Goal: Task Accomplishment & Management: Use online tool/utility

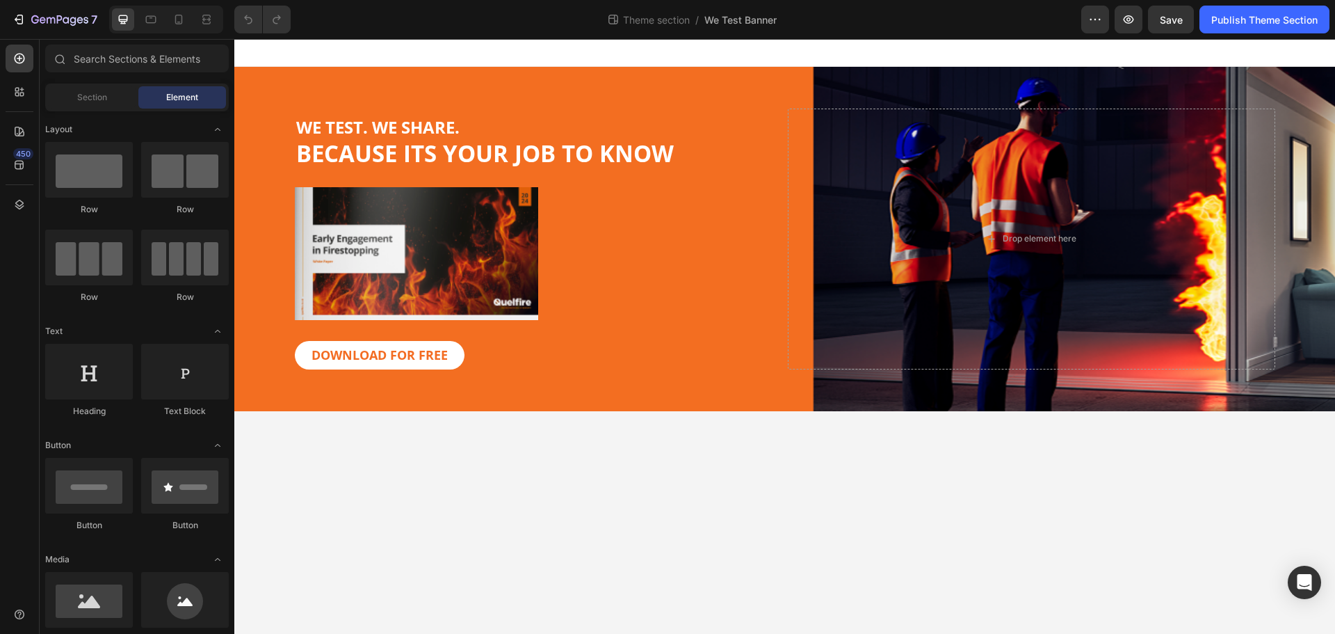
click at [802, 65] on div at bounding box center [784, 53] width 1101 height 28
click at [800, 74] on div "WE TEST. WE SHARE. BECAUSE ITS YOUR JOB TO KNOW Heading Image DOWNLOAD FOR FREE…" at bounding box center [784, 239] width 1101 height 344
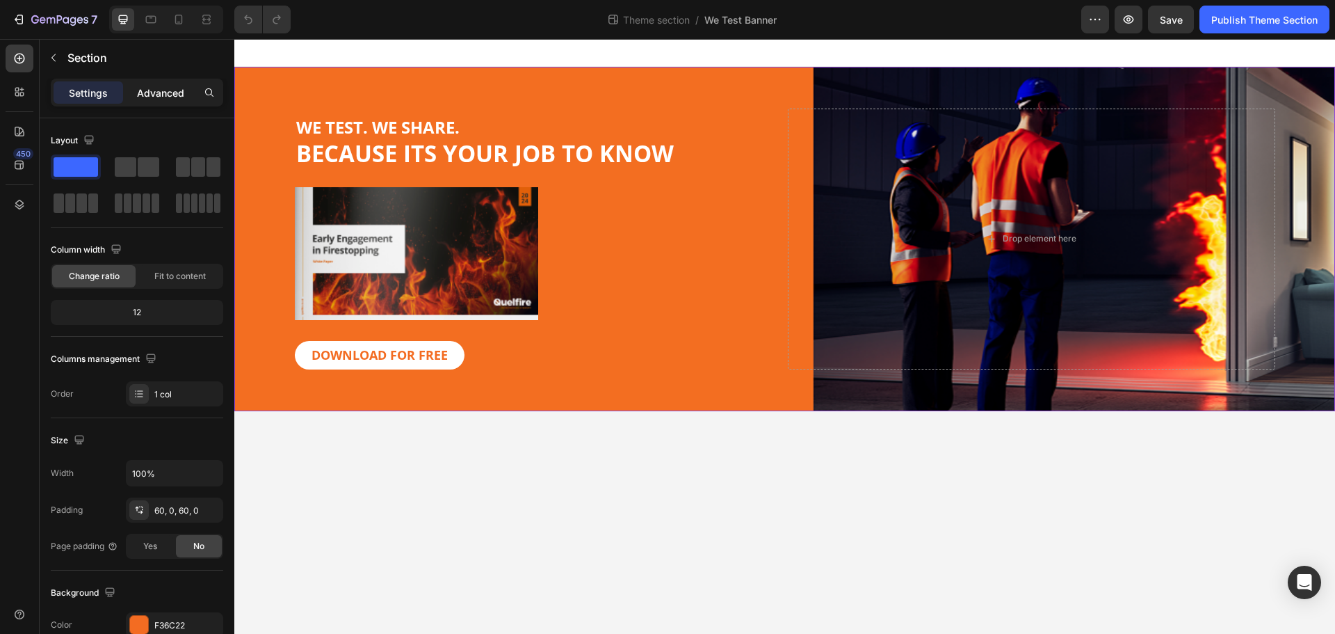
click at [145, 90] on p "Advanced" at bounding box center [160, 93] width 47 height 15
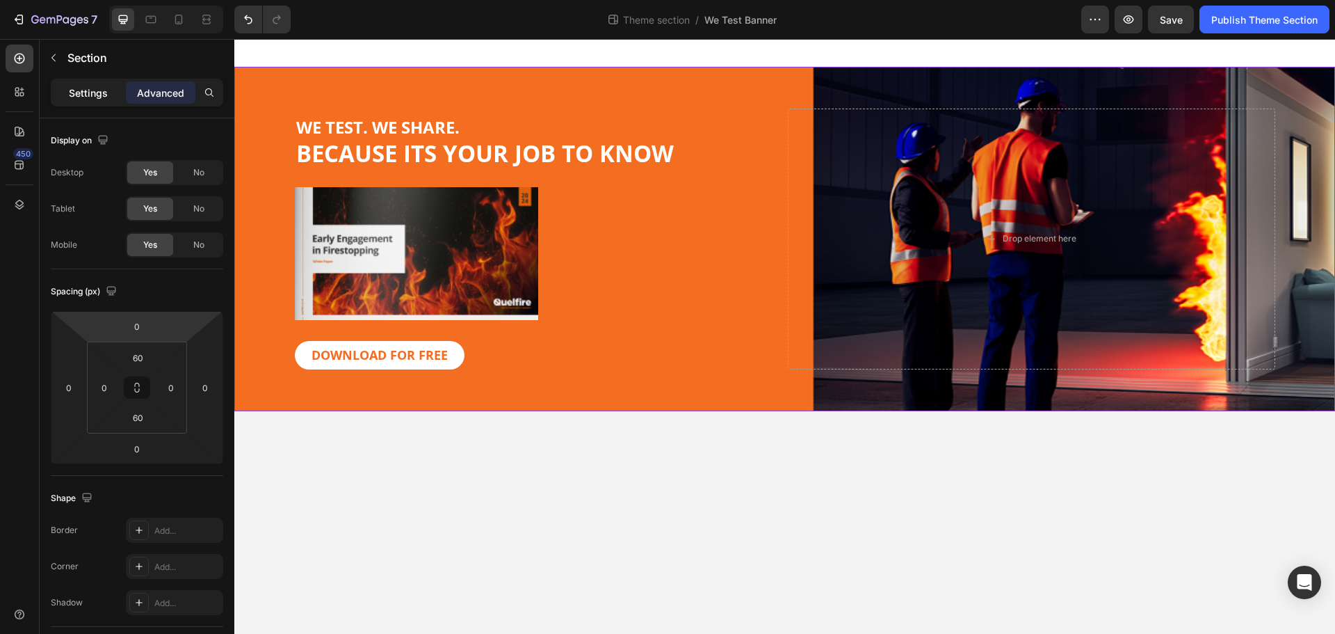
drag, startPoint x: 81, startPoint y: 97, endPoint x: 527, endPoint y: 120, distance: 446.4
click at [81, 97] on p "Settings" at bounding box center [88, 93] width 39 height 15
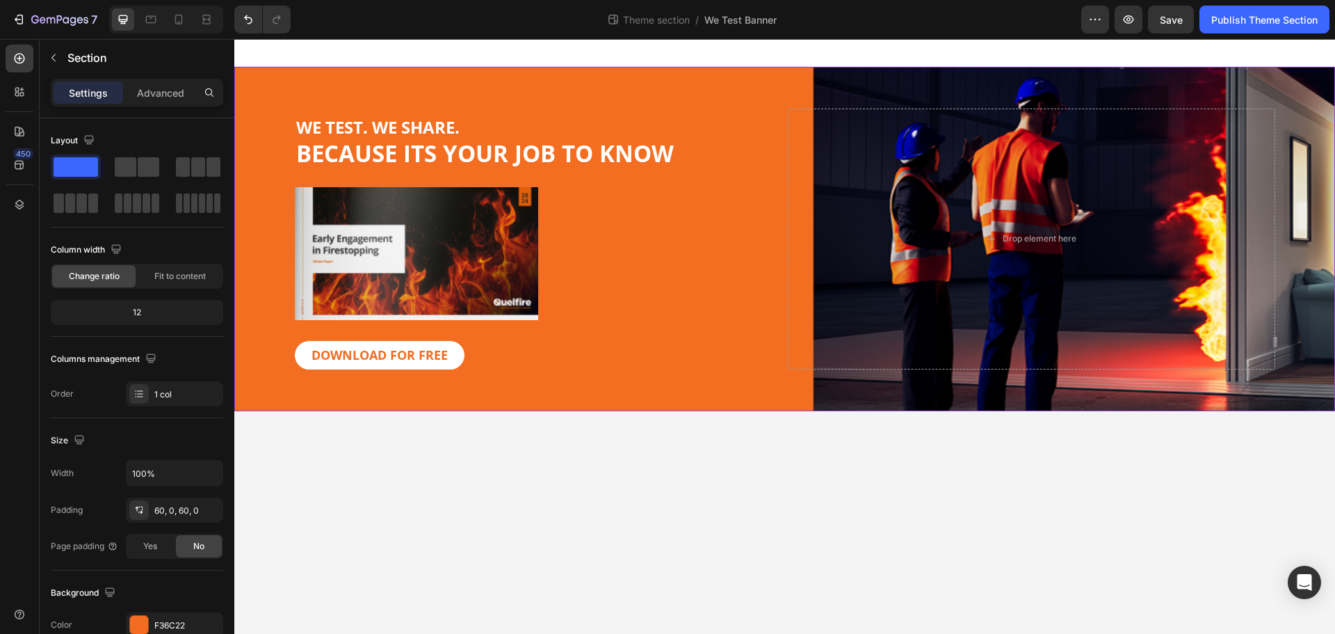
click at [1000, 82] on div "WE TEST. WE SHARE. BECAUSE ITS YOUR JOB TO KNOW Heading Image DOWNLOAD FOR FREE…" at bounding box center [784, 239] width 1101 height 344
click at [926, 77] on div "WE TEST. WE SHARE. BECAUSE ITS YOUR JOB TO KNOW Heading Image DOWNLOAD FOR FREE…" at bounding box center [784, 239] width 1101 height 344
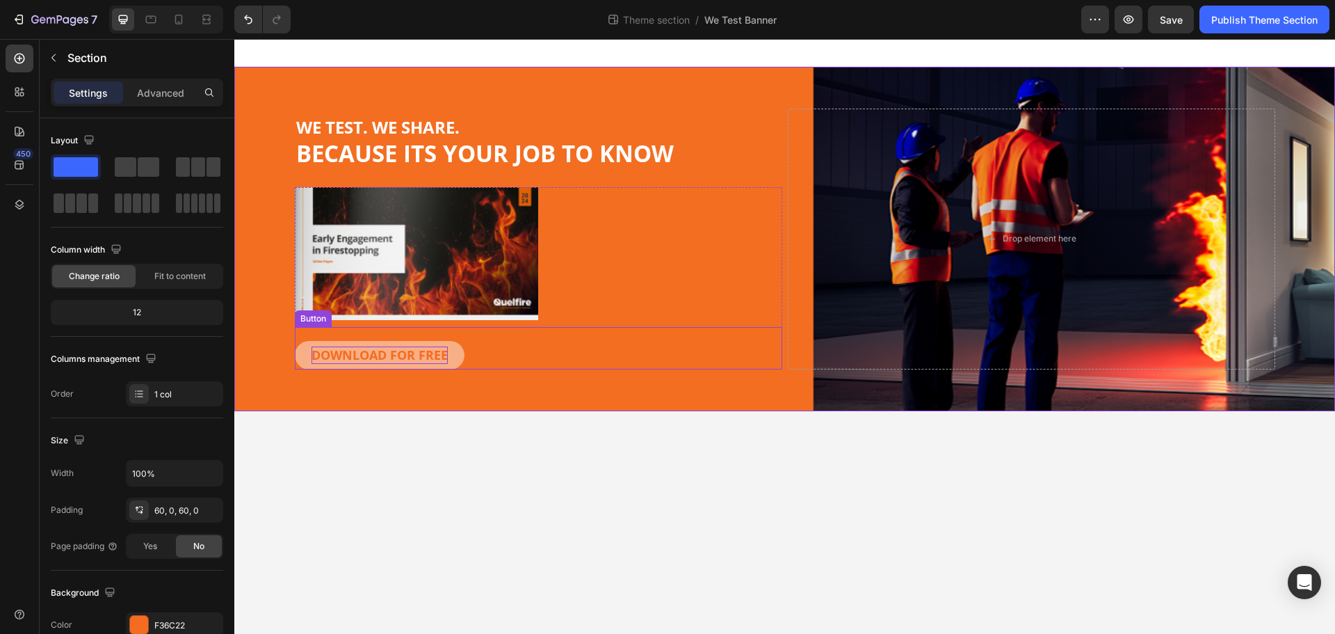
click at [428, 355] on strong "DOWNLOAD FOR FREE" at bounding box center [380, 354] width 136 height 17
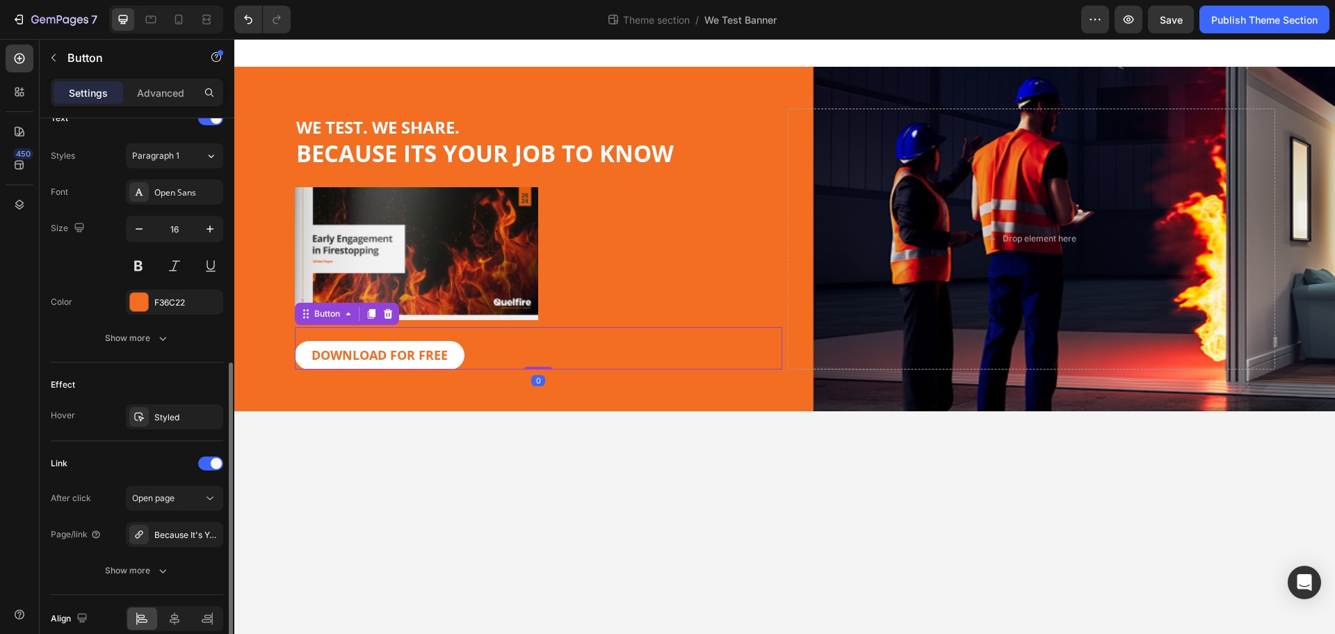
scroll to position [551, 0]
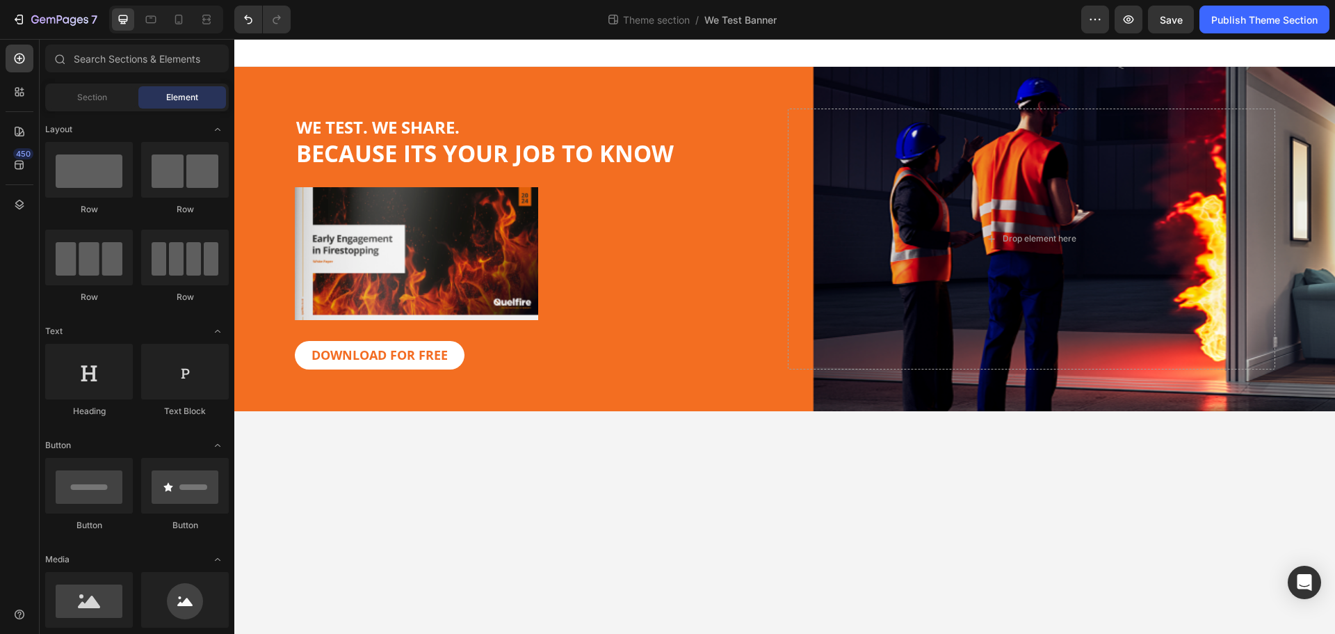
click at [774, 501] on body "WE TEST. WE SHARE. BECAUSE ITS YOUR JOB TO KNOW Heading Image DOWNLOAD FOR FREE…" at bounding box center [784, 336] width 1101 height 595
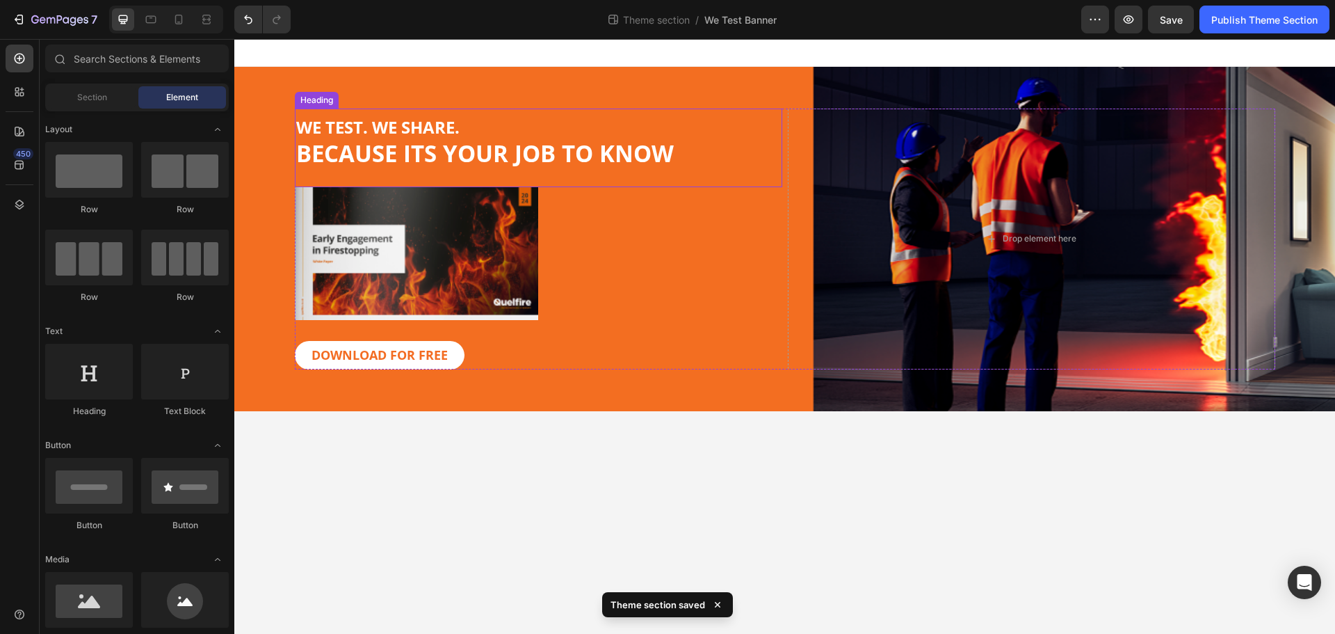
click at [513, 166] on span "BECAUSE ITS YOUR JOB TO KNOW" at bounding box center [485, 153] width 378 height 31
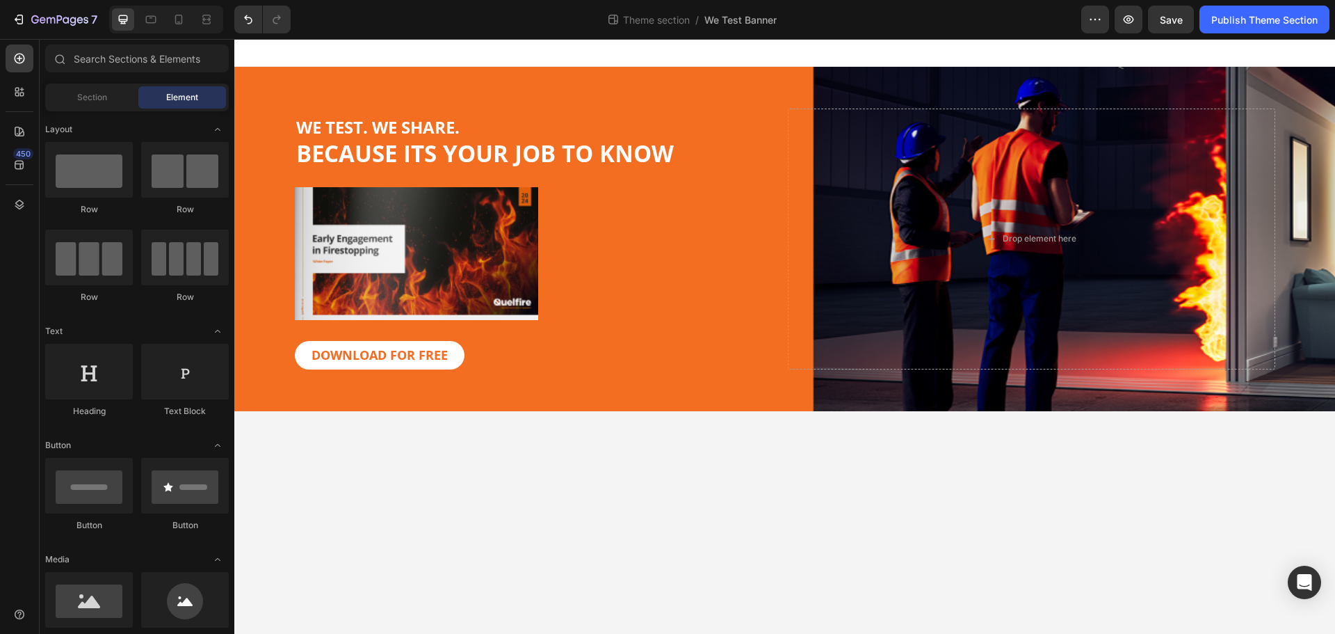
click at [627, 472] on body "⁠⁠⁠⁠⁠⁠⁠ WE TEST. WE SHARE. BECAUSE ITS YOUR JOB TO KNOW Heading Image DOWNLOAD …" at bounding box center [784, 336] width 1101 height 595
click at [211, 22] on icon at bounding box center [206, 23] width 8 height 3
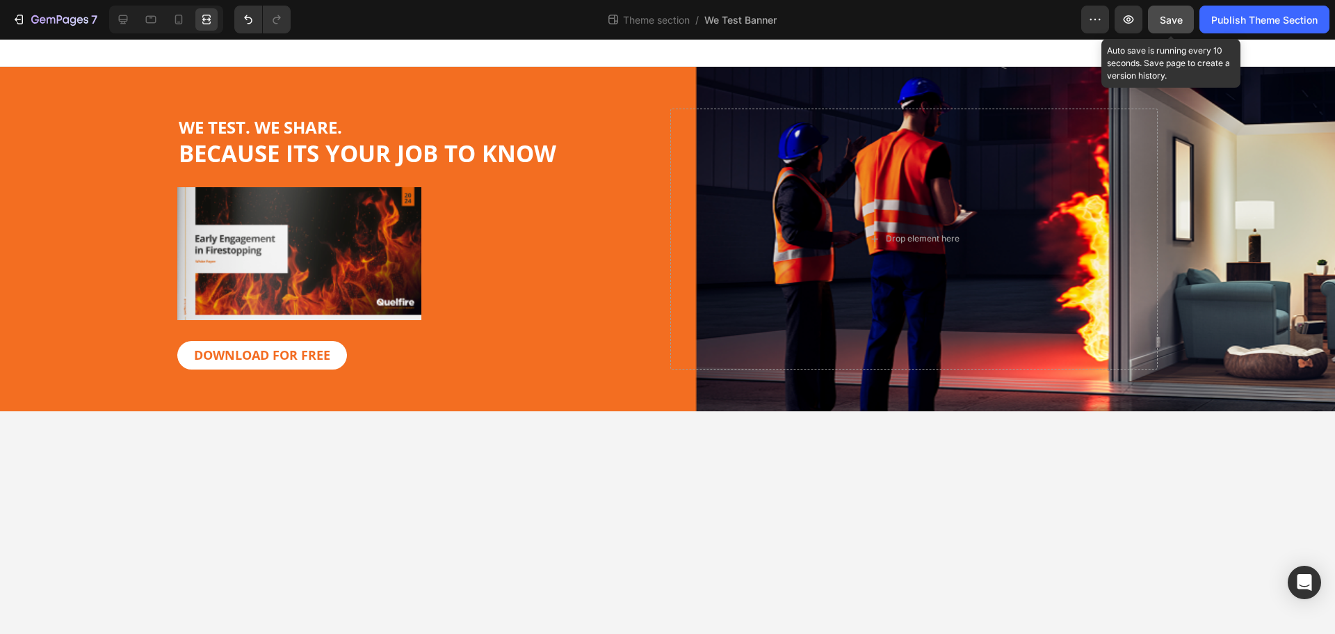
click at [1176, 19] on span "Save" at bounding box center [1171, 20] width 23 height 12
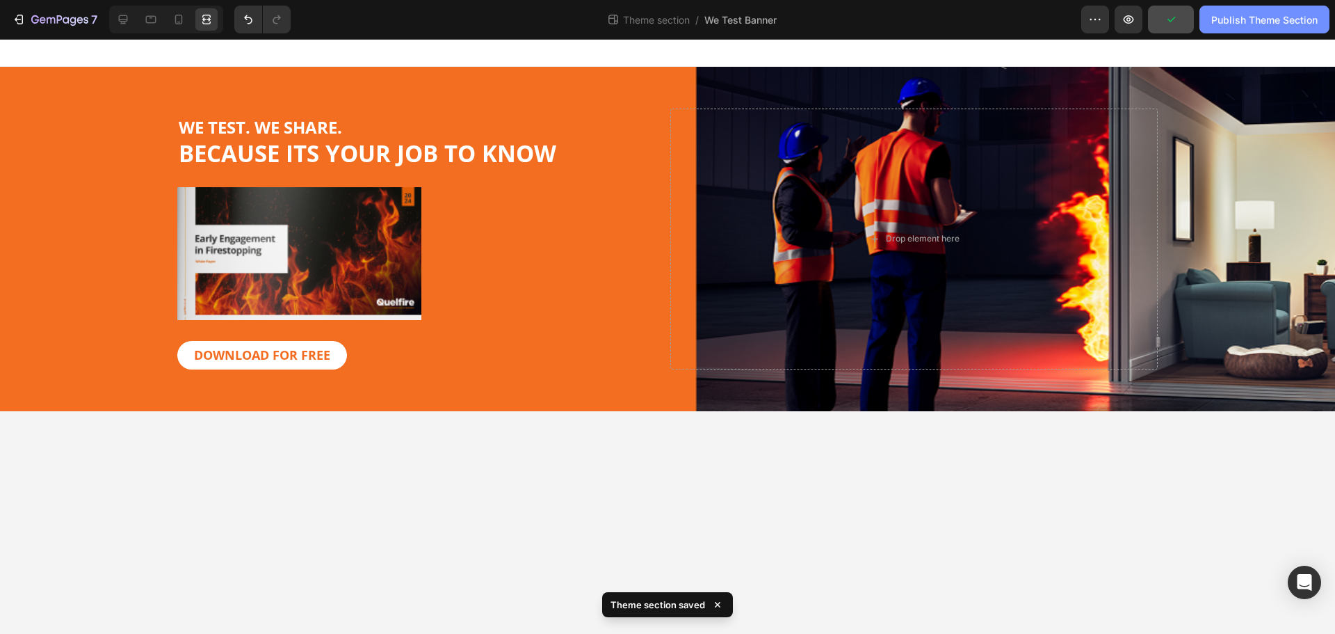
click at [1293, 25] on div "Publish Theme Section" at bounding box center [1265, 20] width 106 height 15
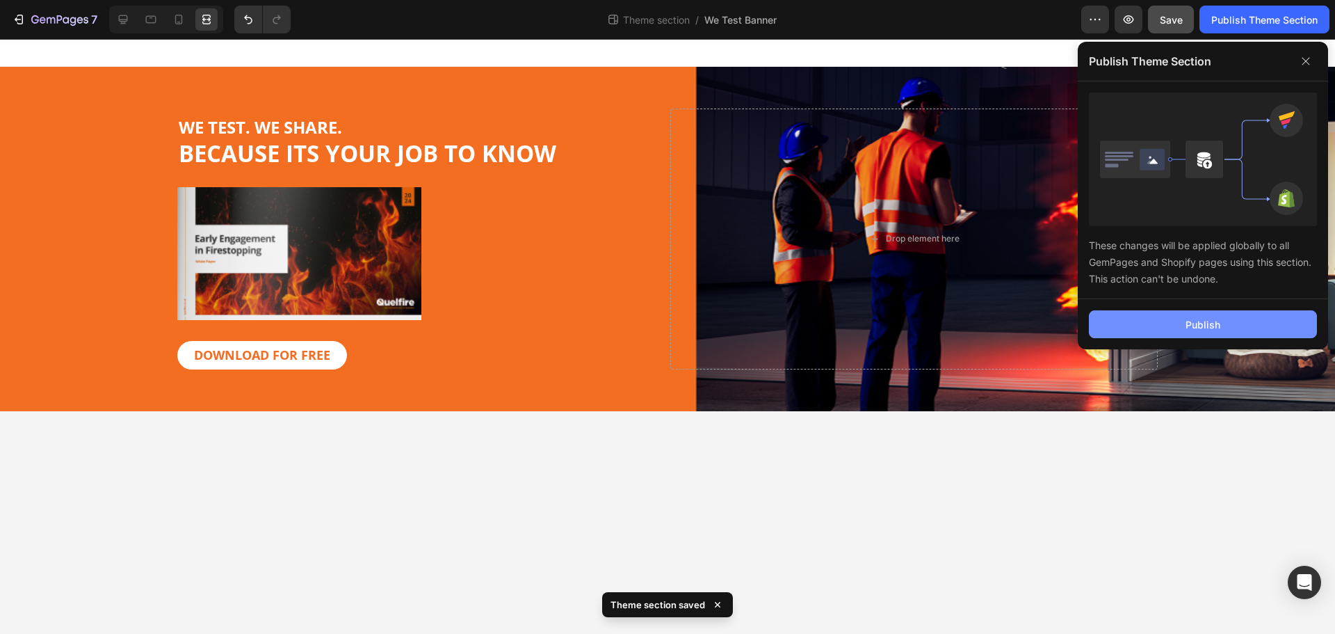
click at [1203, 322] on div "Publish" at bounding box center [1203, 324] width 35 height 15
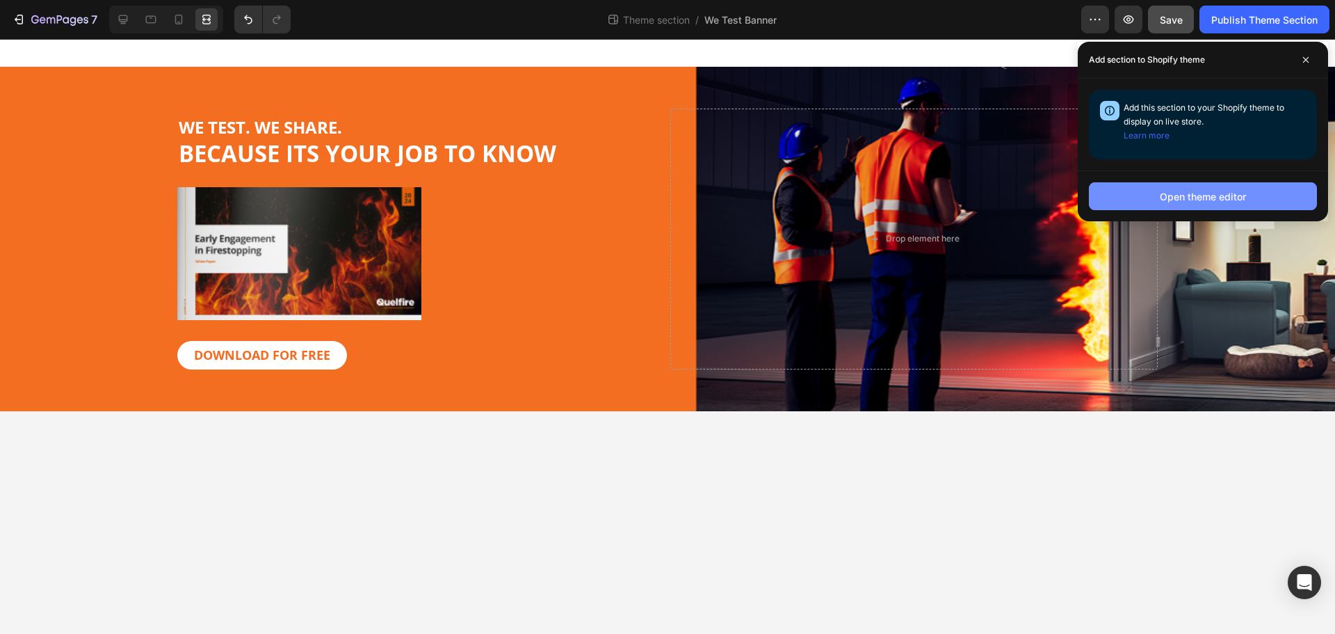
click at [1239, 189] on div "Open theme editor" at bounding box center [1203, 196] width 86 height 15
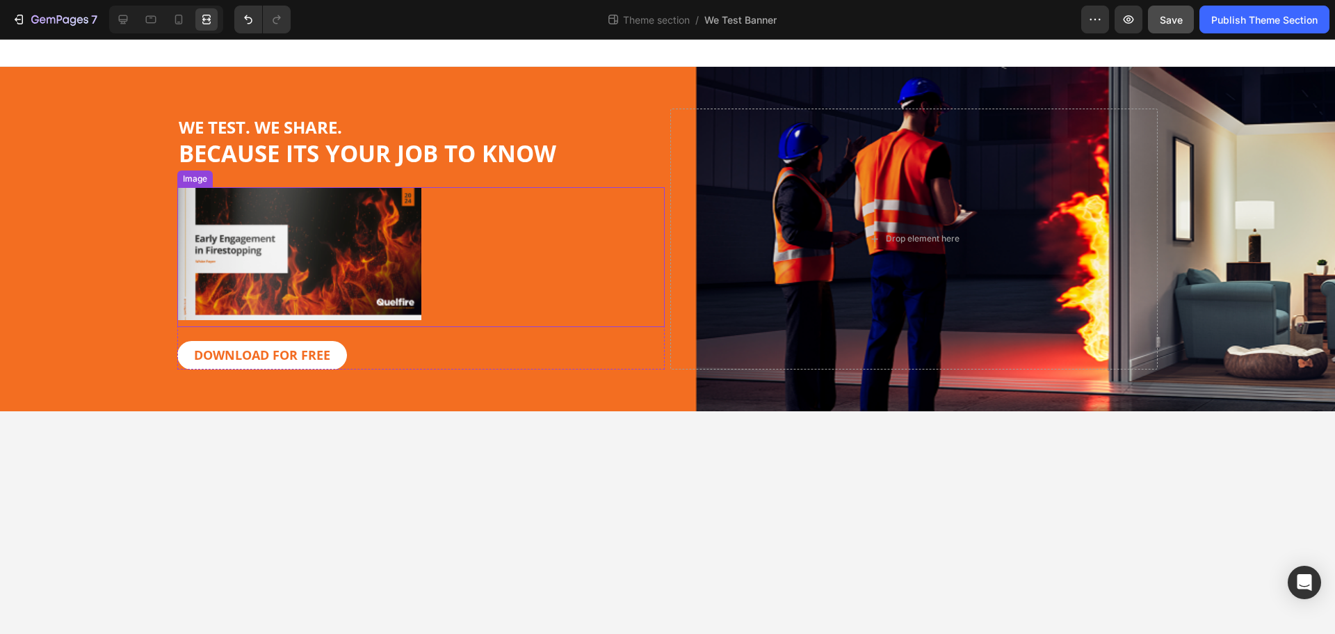
click at [284, 221] on img at bounding box center [299, 253] width 244 height 132
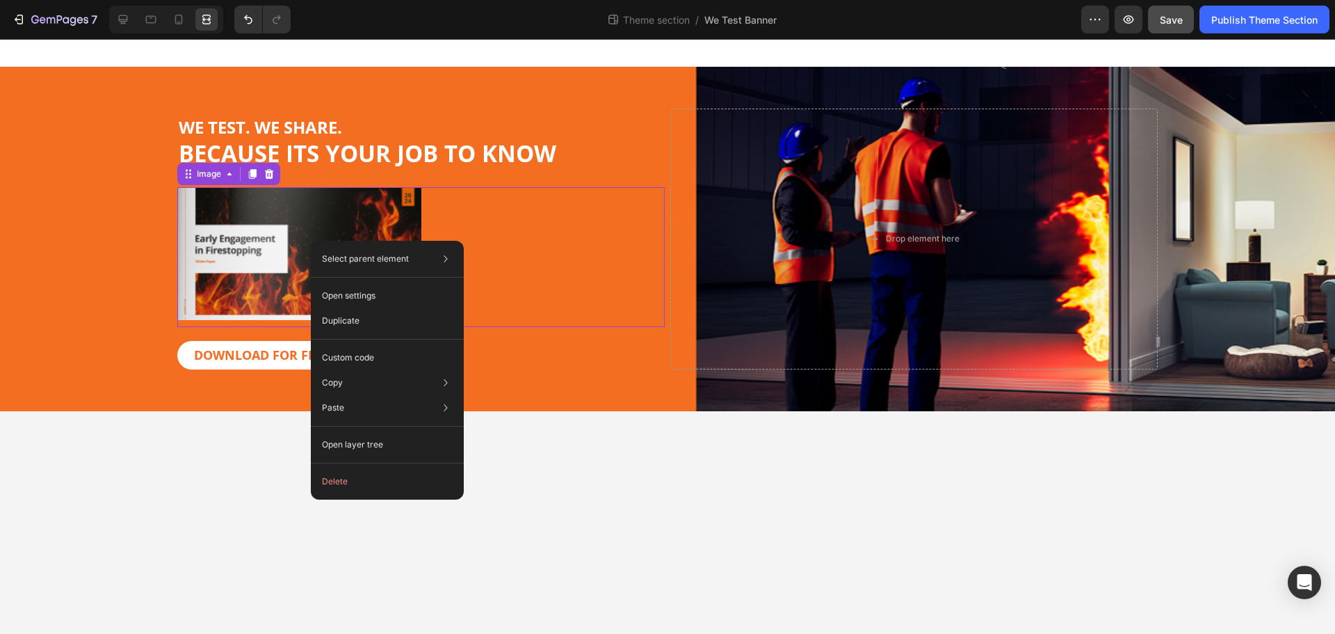
click at [277, 215] on img at bounding box center [299, 253] width 244 height 132
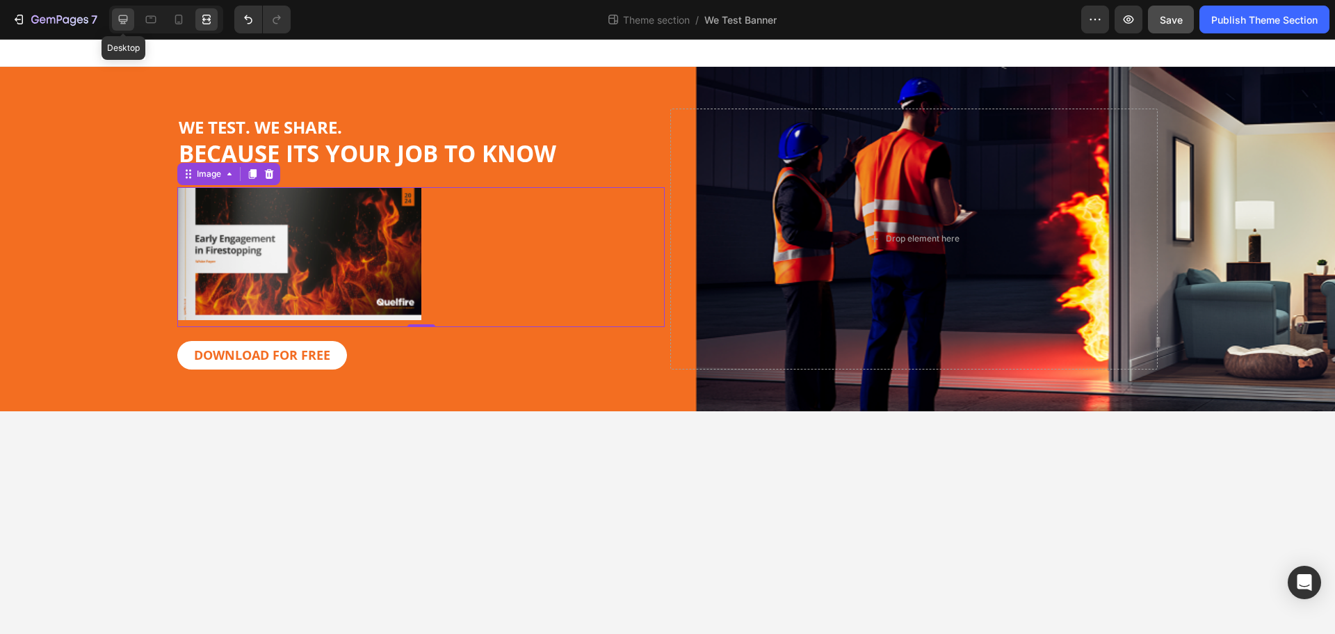
click at [134, 22] on div at bounding box center [123, 19] width 22 height 22
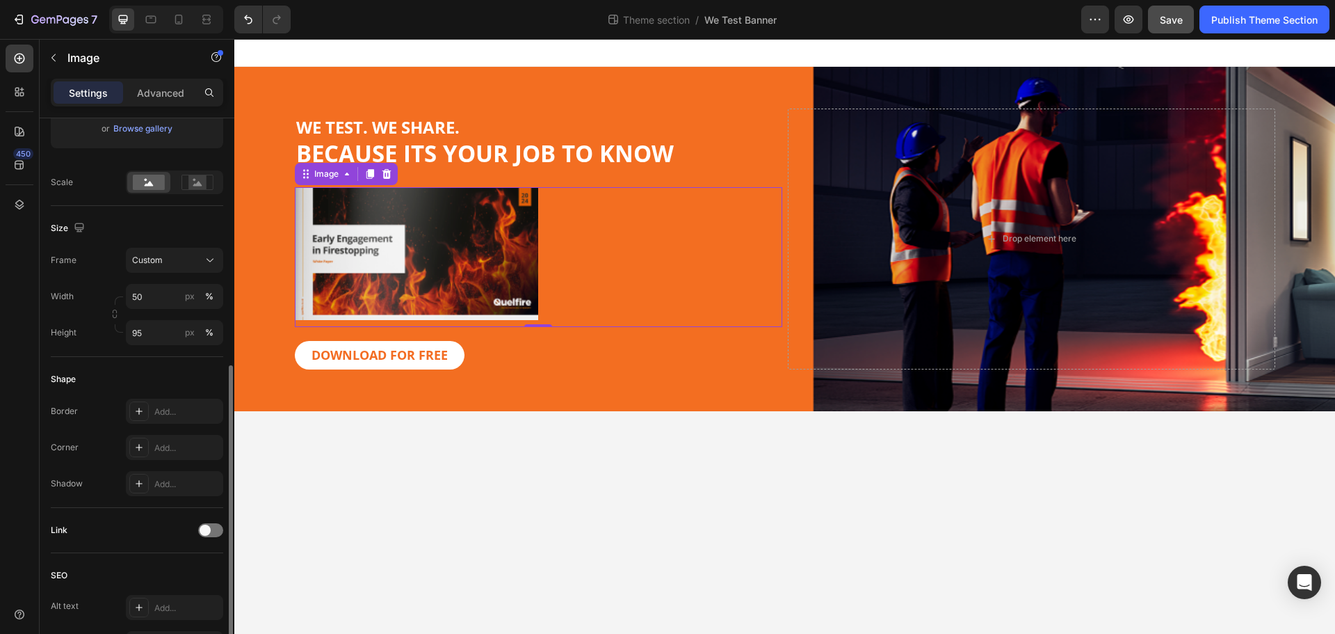
scroll to position [530, 0]
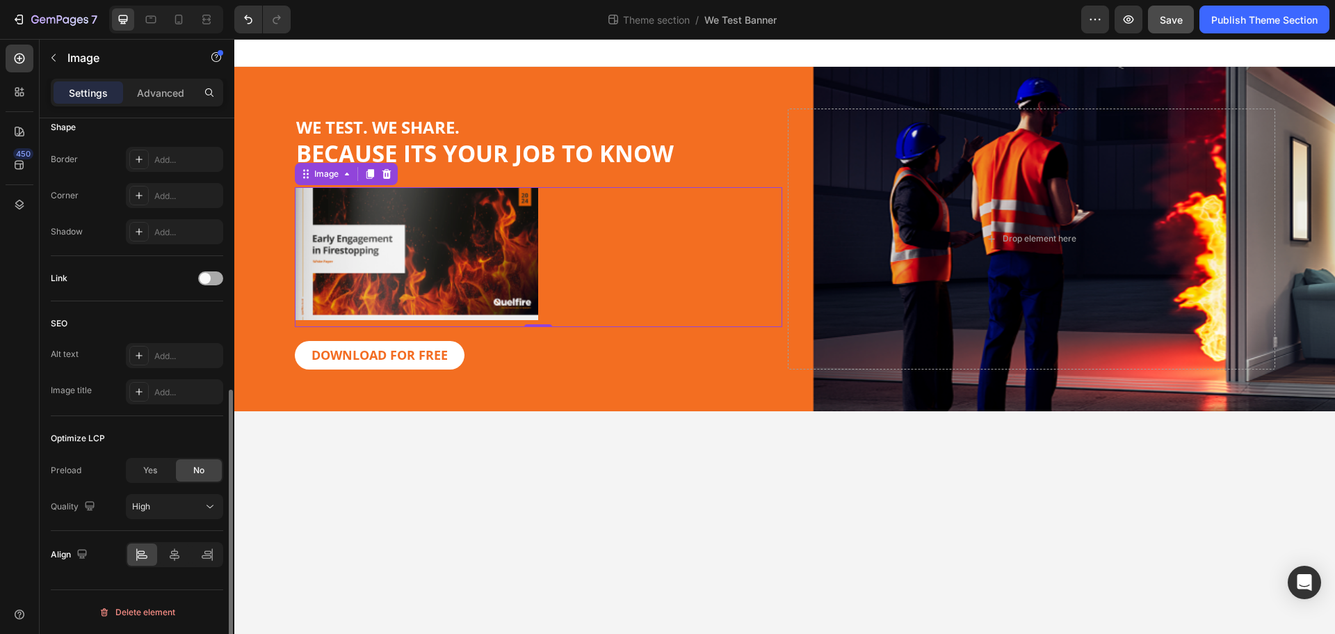
click at [207, 274] on span at bounding box center [205, 278] width 11 height 11
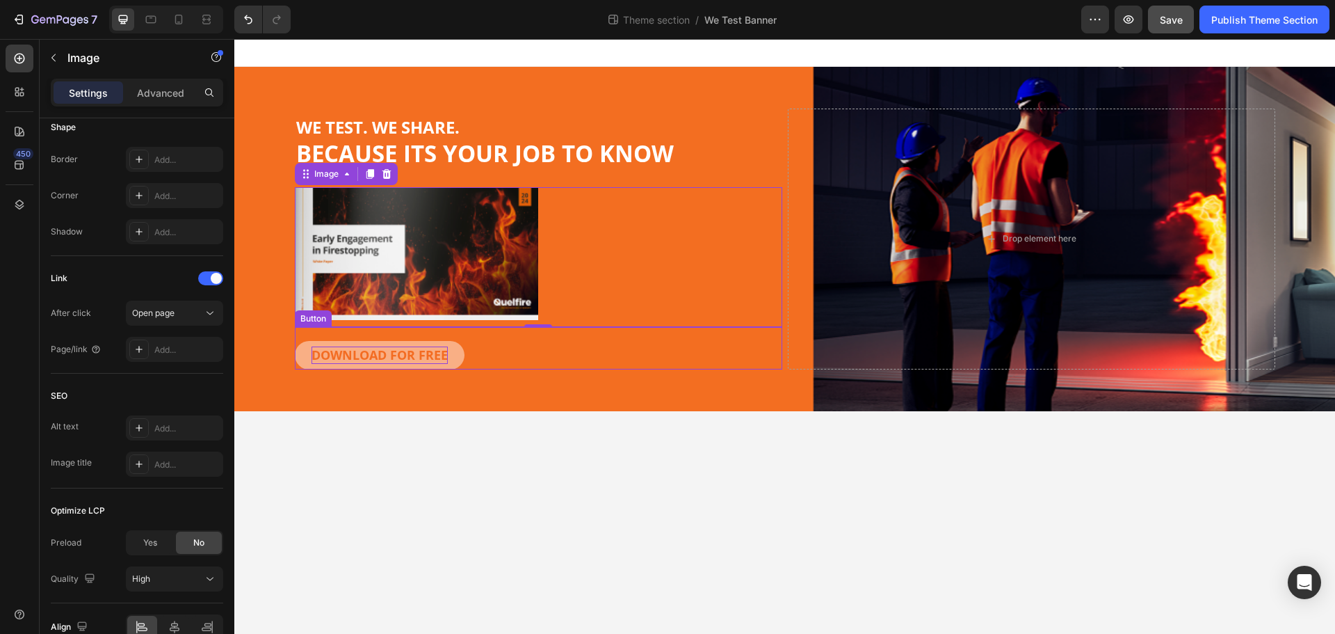
click at [411, 360] on strong "DOWNLOAD FOR FREE" at bounding box center [380, 354] width 136 height 17
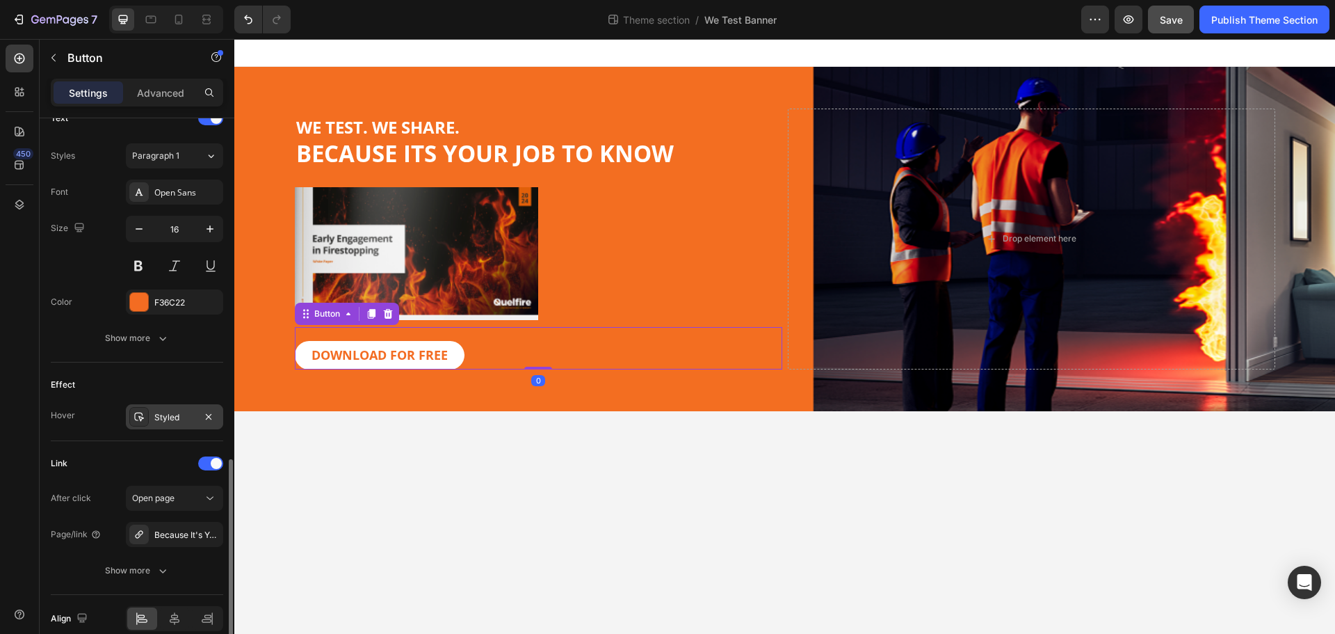
scroll to position [551, 0]
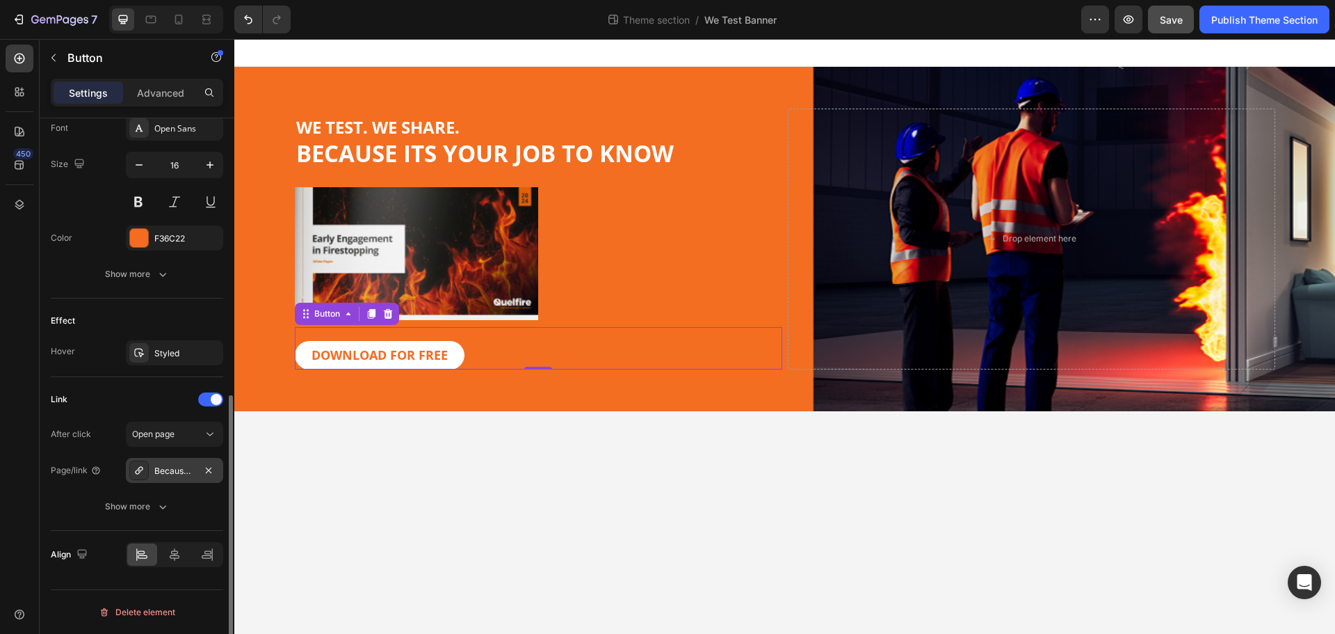
click at [188, 472] on div "Because It's Your Job to Know - Campaign" at bounding box center [174, 471] width 40 height 13
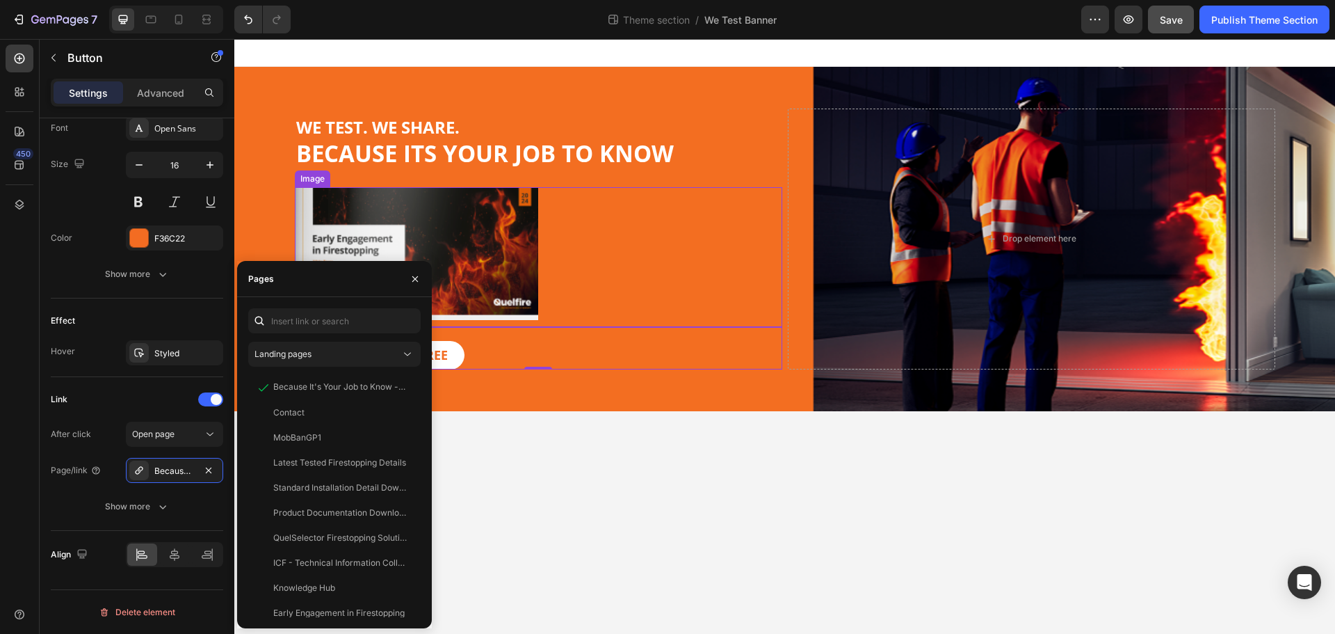
click at [499, 245] on img at bounding box center [417, 253] width 244 height 132
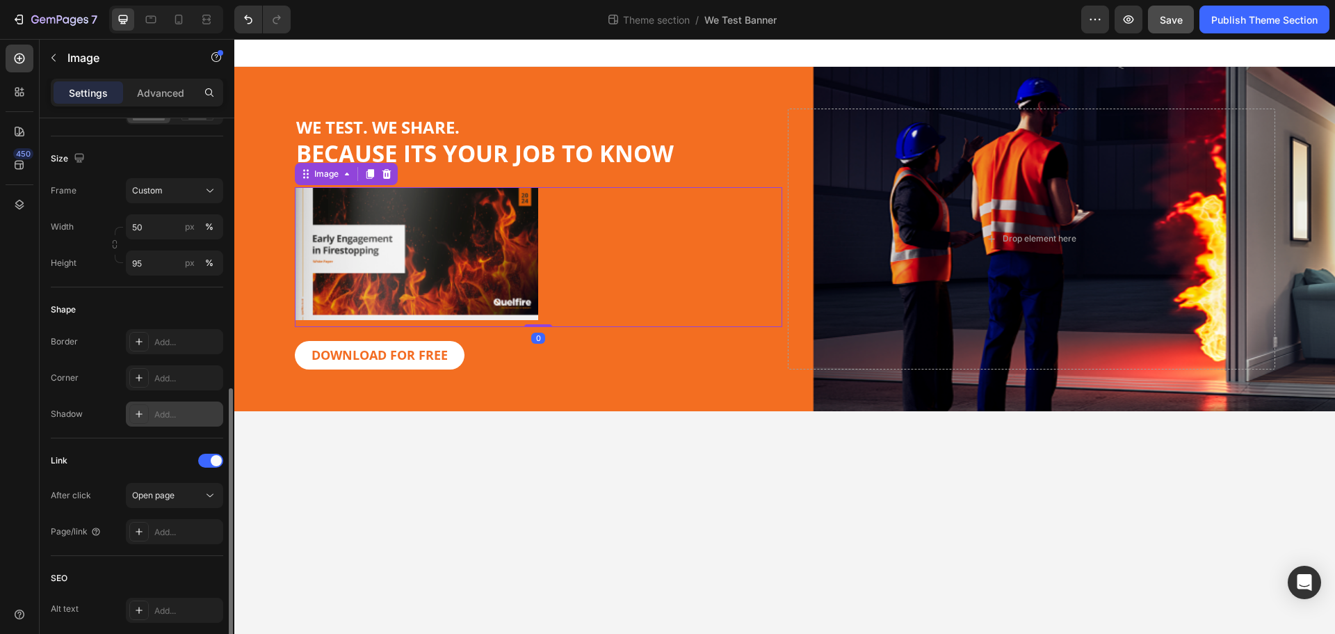
scroll to position [487, 0]
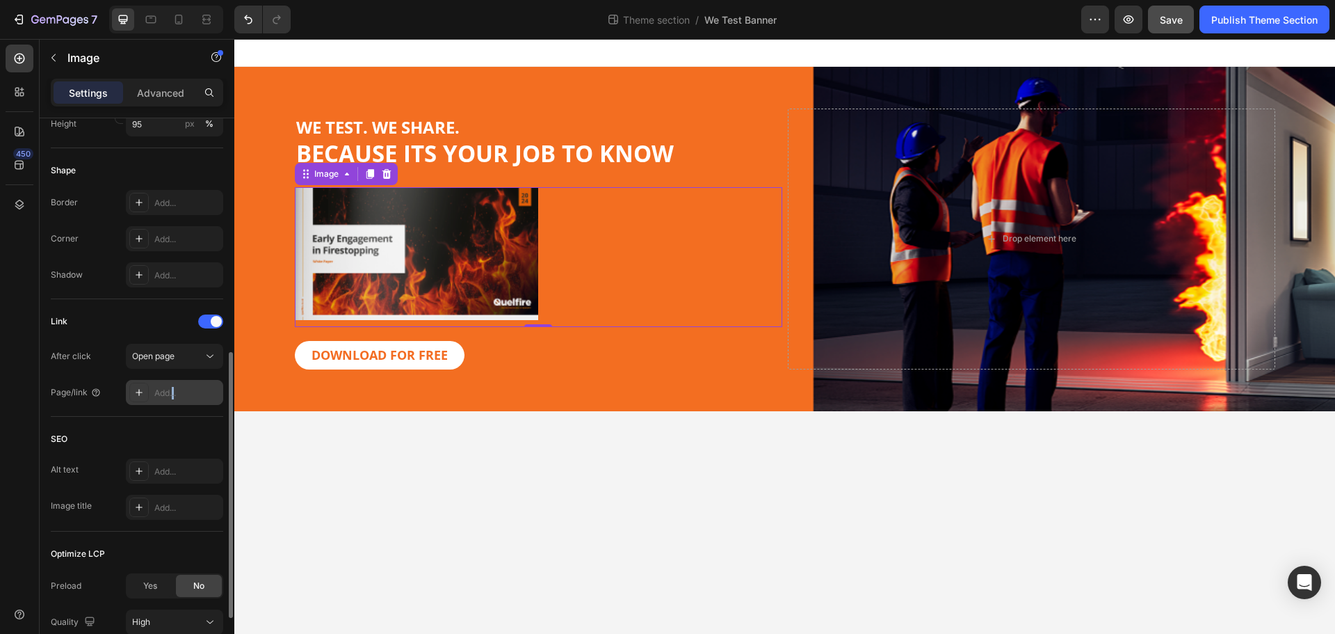
click at [174, 386] on div "Add..." at bounding box center [174, 392] width 97 height 25
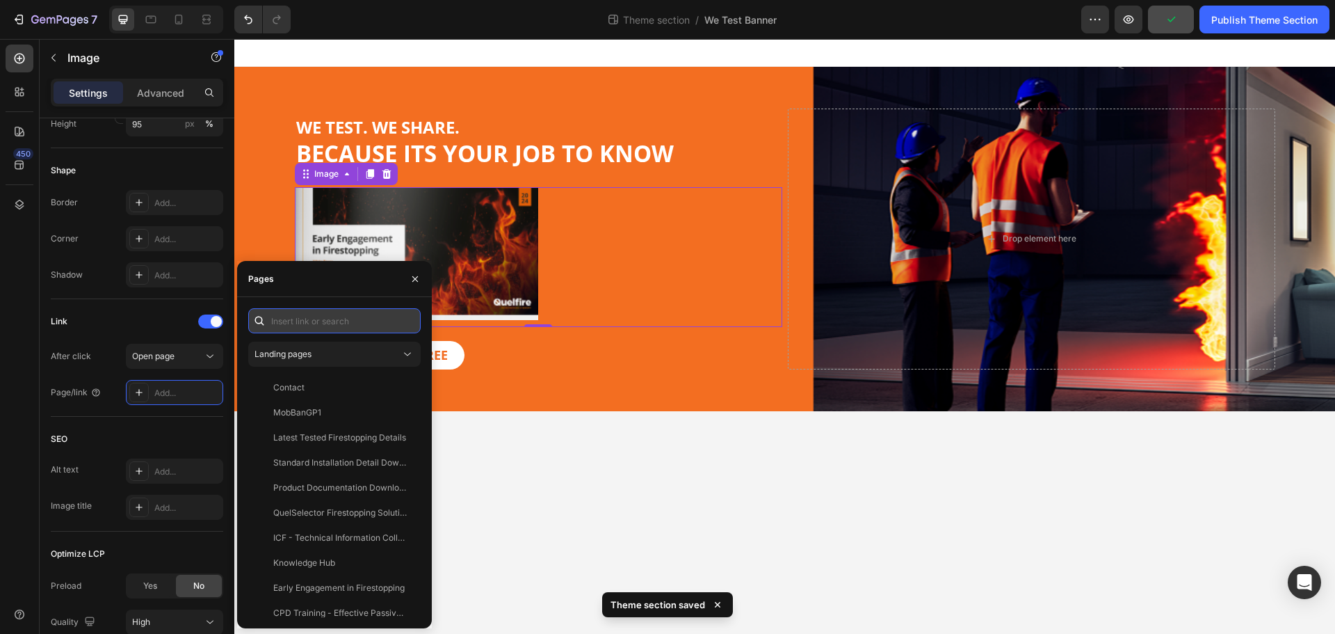
click at [327, 320] on input "text" at bounding box center [334, 320] width 172 height 25
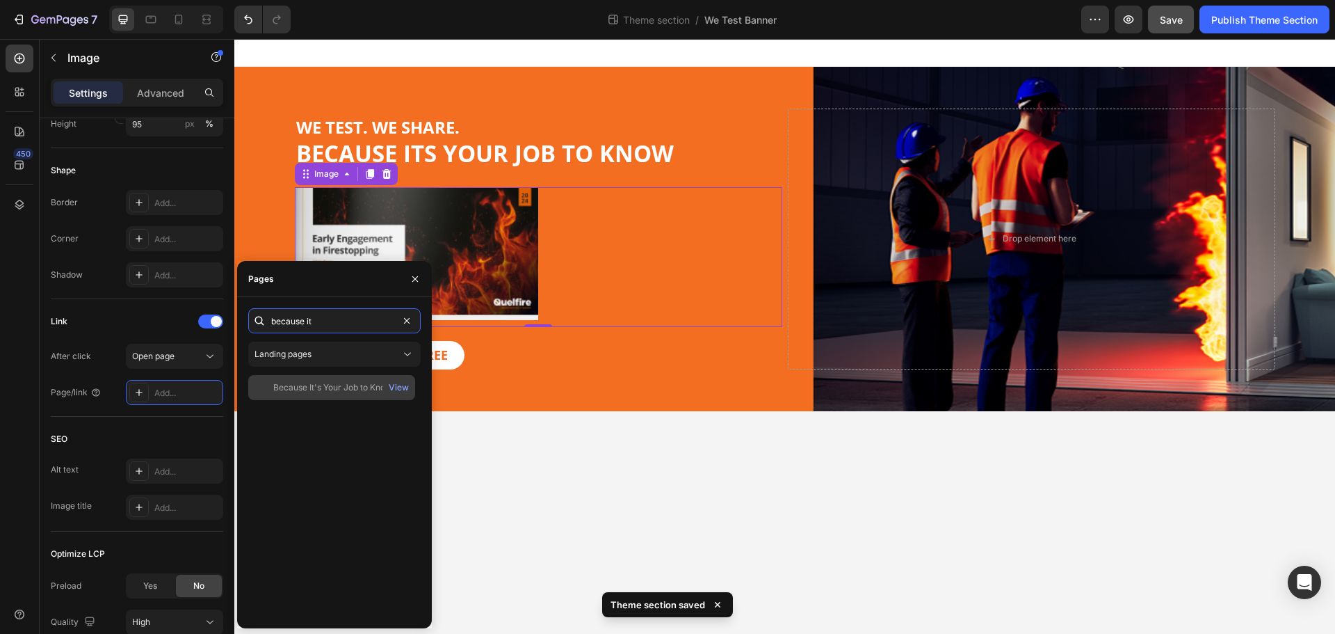
type input "because it"
click at [341, 379] on div "Because It's Your Job to Know - Campaign View" at bounding box center [331, 387] width 167 height 25
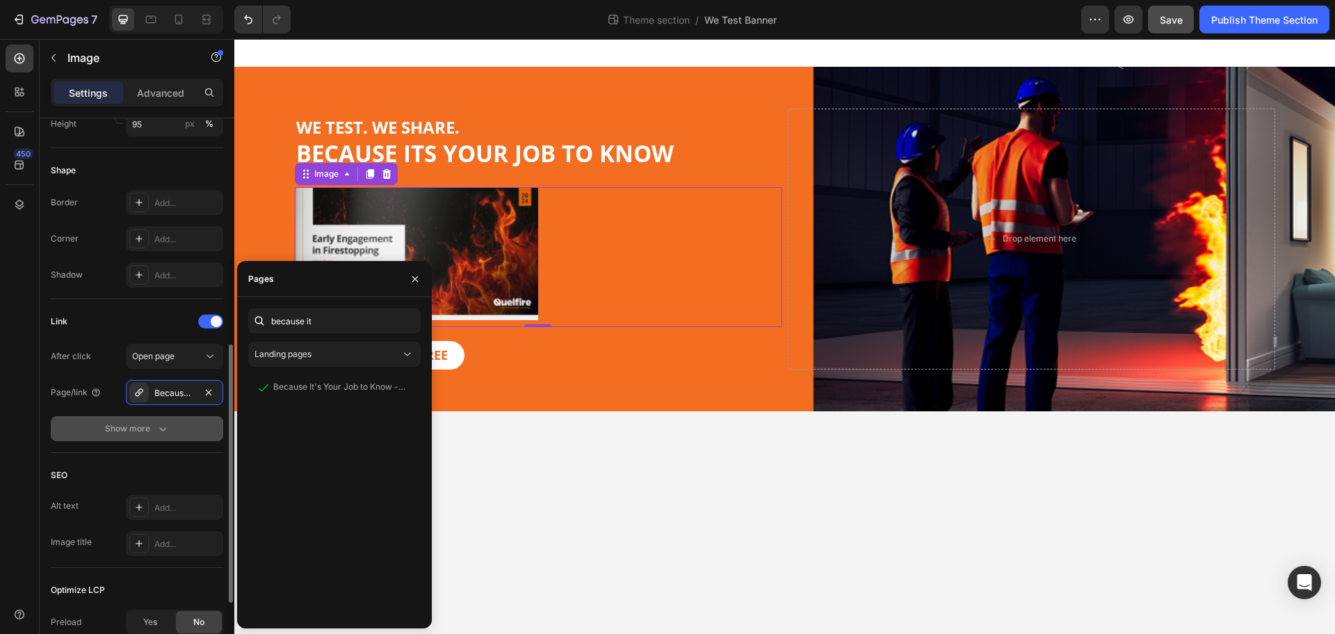
click at [188, 436] on button "Show more" at bounding box center [137, 428] width 172 height 25
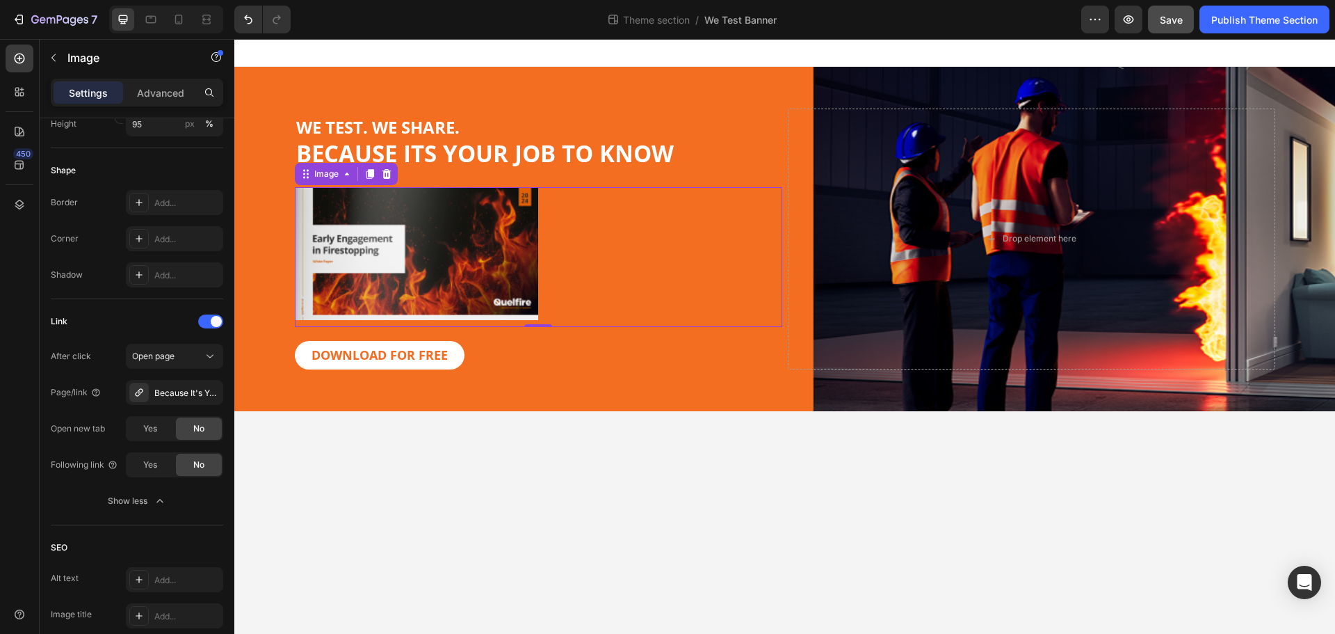
click at [480, 437] on body "⁠⁠⁠⁠⁠⁠⁠ WE TEST. WE SHARE. BECAUSE ITS YOUR JOB TO KNOW Heading Image 0 DOWNLOA…" at bounding box center [784, 336] width 1101 height 595
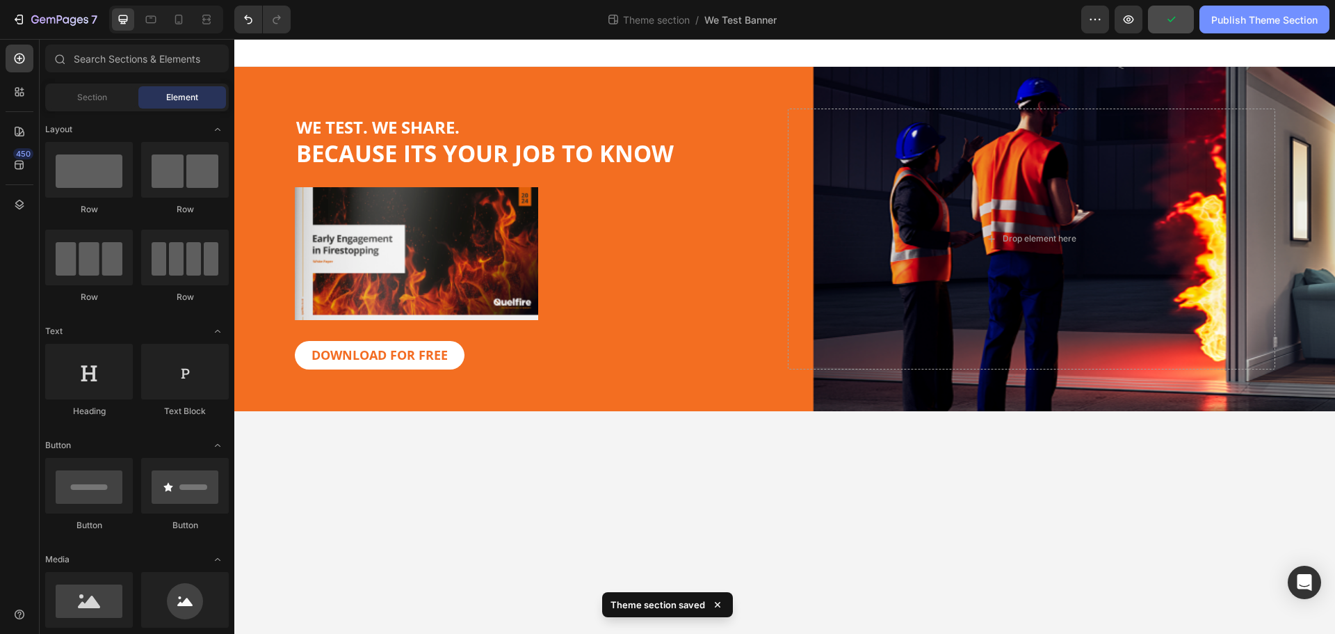
click at [1267, 17] on div "Publish Theme Section" at bounding box center [1265, 20] width 106 height 15
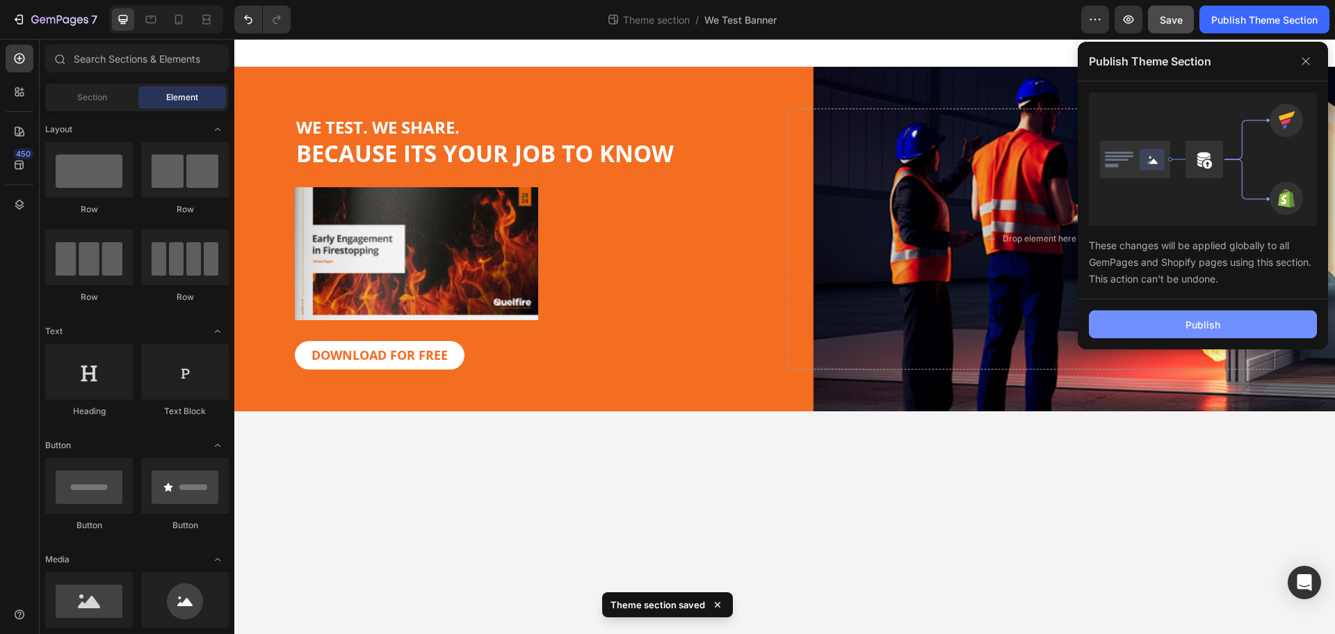
drag, startPoint x: 1200, startPoint y: 321, endPoint x: 746, endPoint y: 287, distance: 455.4
click at [1200, 321] on div "Publish" at bounding box center [1203, 324] width 35 height 15
